Goal: Task Accomplishment & Management: Use online tool/utility

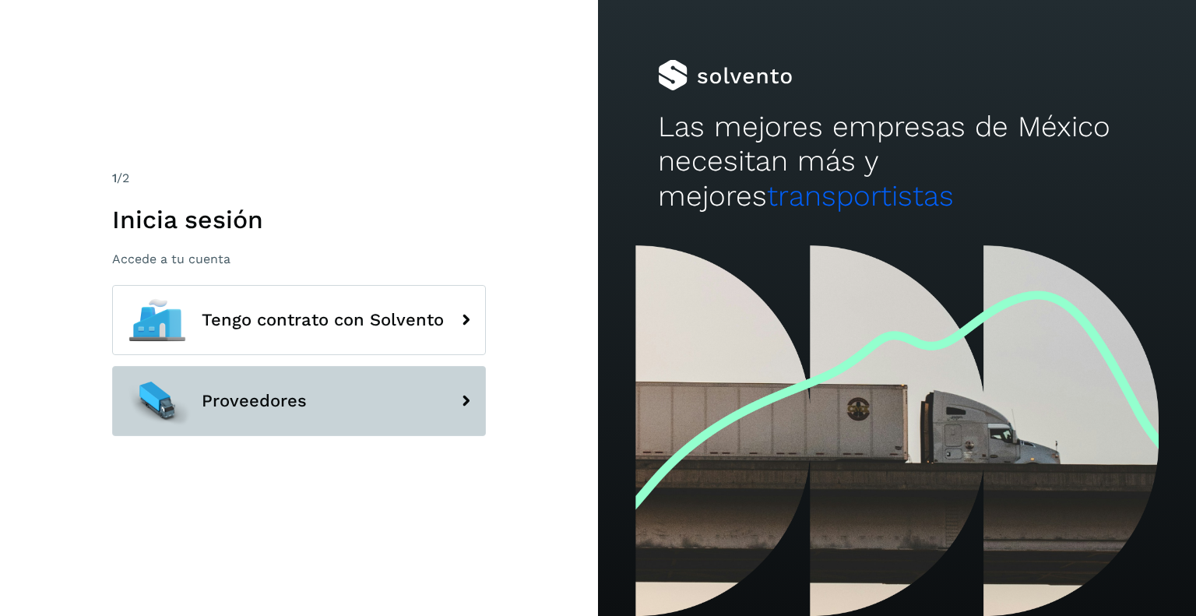
click at [301, 405] on span "Proveedores" at bounding box center [254, 401] width 105 height 19
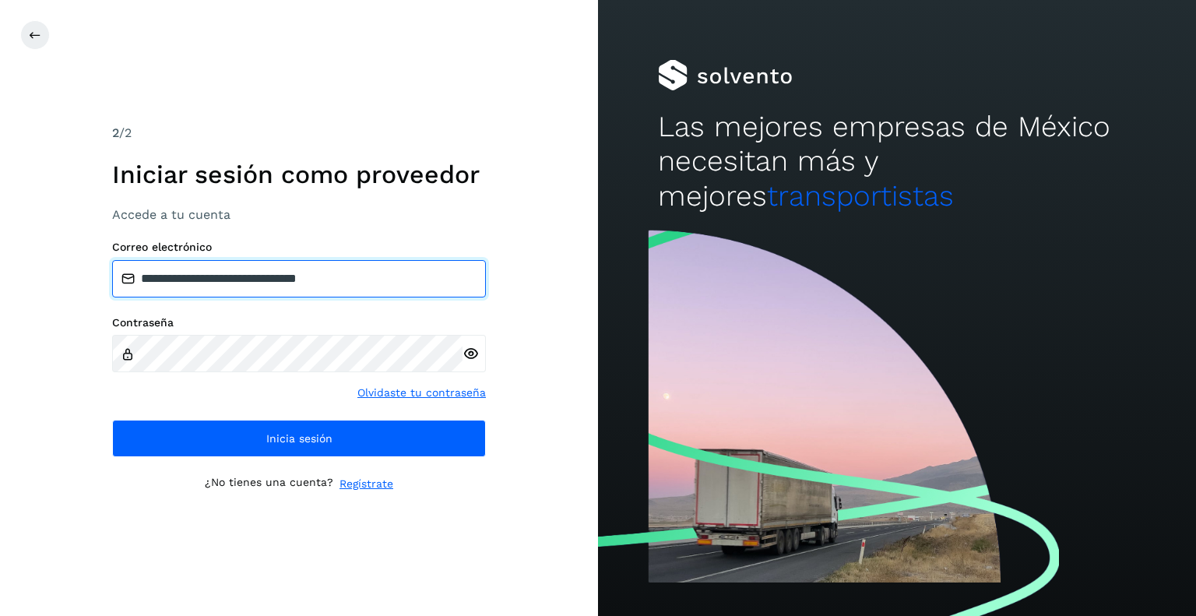
click at [370, 276] on input "**********" at bounding box center [299, 278] width 374 height 37
type input "**********"
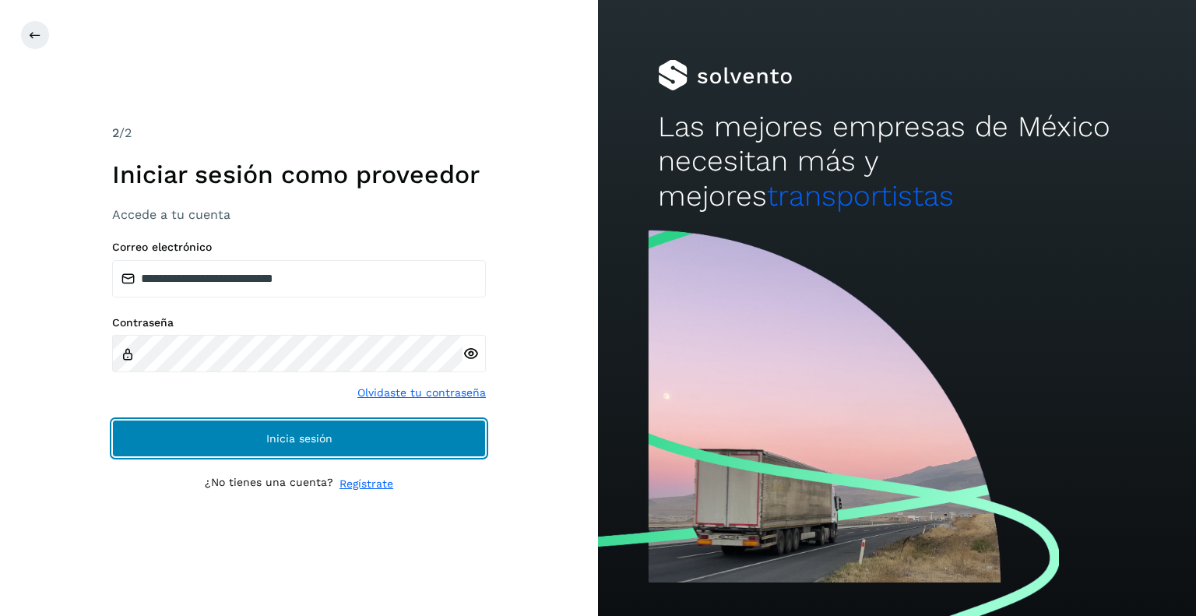
click at [326, 433] on span "Inicia sesión" at bounding box center [299, 438] width 66 height 11
